Goal: Information Seeking & Learning: Learn about a topic

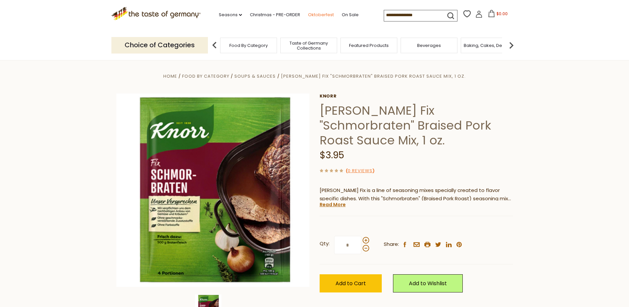
click at [308, 16] on link "Oktoberfest" at bounding box center [321, 14] width 26 height 7
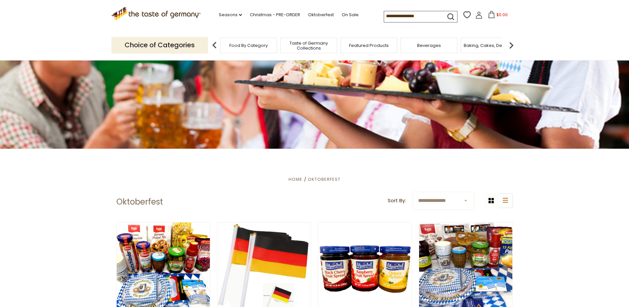
scroll to position [236, 0]
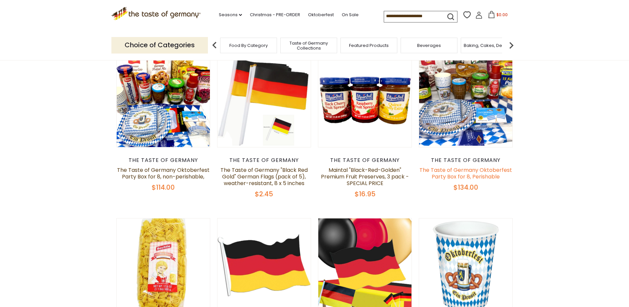
click at [478, 173] on link "The Taste of Germany Oktoberfest Party Box for 8, Perishable" at bounding box center [465, 173] width 93 height 14
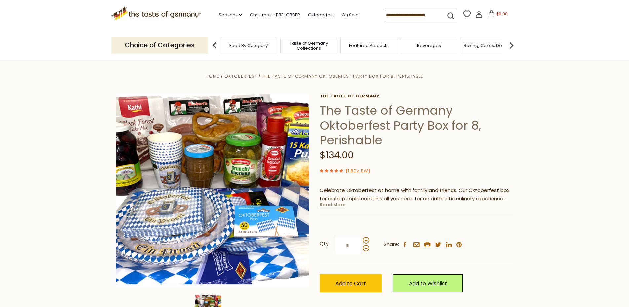
click at [331, 206] on link "Read More" at bounding box center [333, 204] width 26 height 7
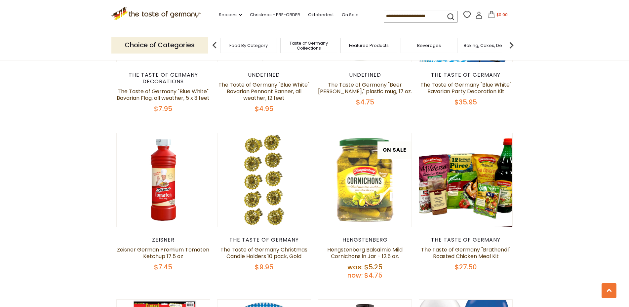
scroll to position [1213, 0]
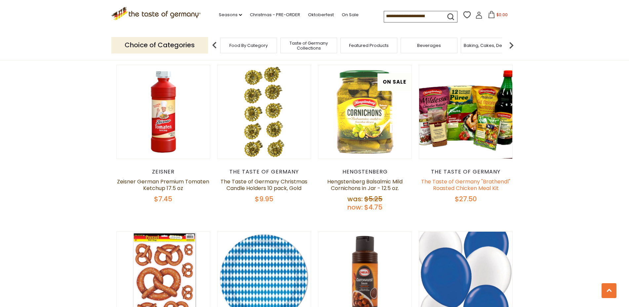
click at [457, 178] on link "The Taste of Germany "Brathendl" Roasted Chicken Meal Kit" at bounding box center [465, 185] width 89 height 14
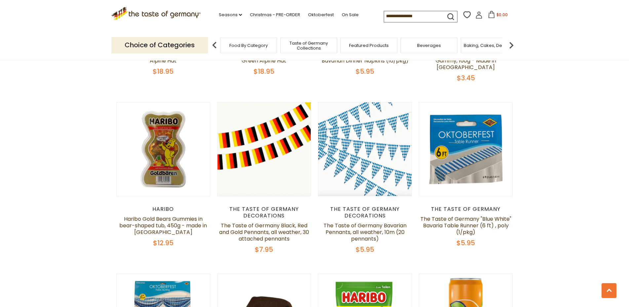
scroll to position [674, 0]
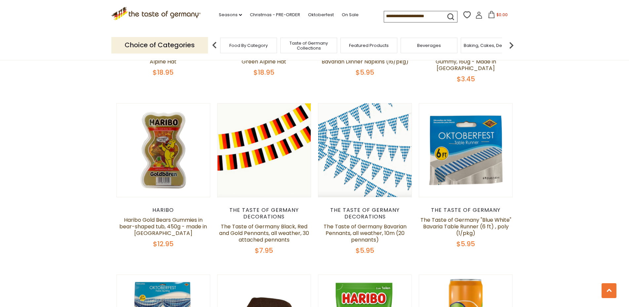
click at [255, 44] on span "Food By Category" at bounding box center [248, 45] width 38 height 5
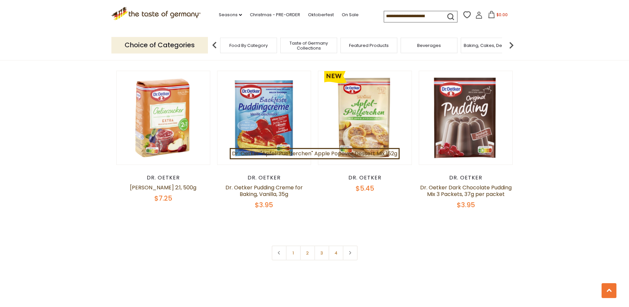
scroll to position [1416, 0]
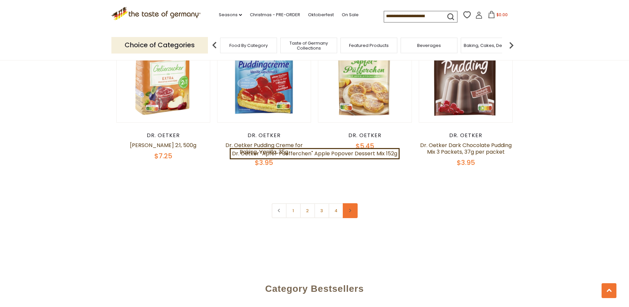
click at [348, 207] on link at bounding box center [350, 210] width 15 height 15
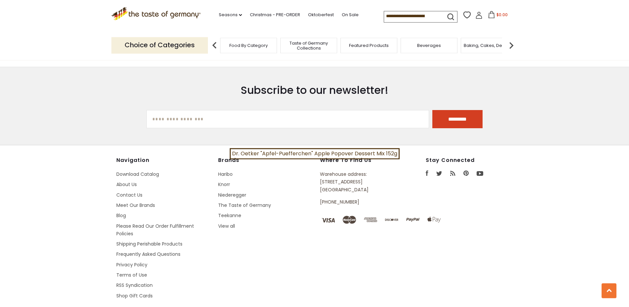
scroll to position [1828, 0]
